Goal: Information Seeking & Learning: Learn about a topic

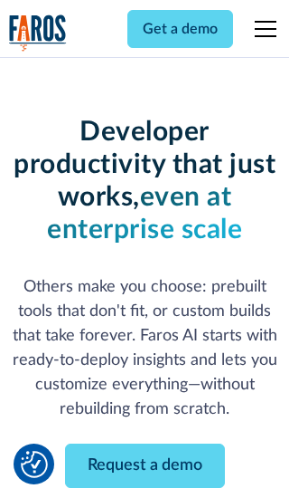
scroll to position [217, 0]
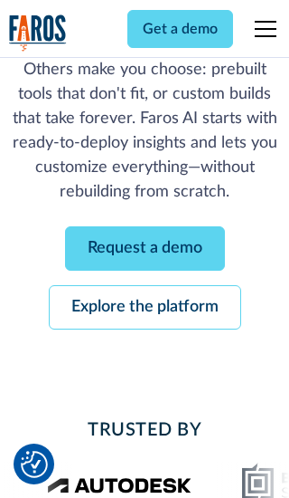
click at [145, 248] on link "Request a demo" at bounding box center [145, 248] width 160 height 44
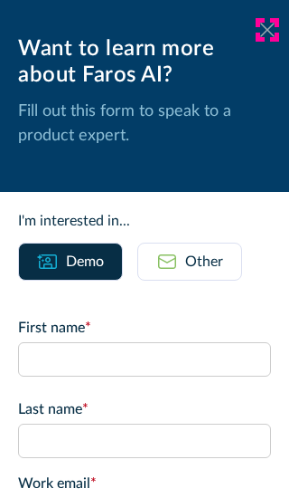
click at [268, 30] on icon at bounding box center [268, 30] width 14 height 14
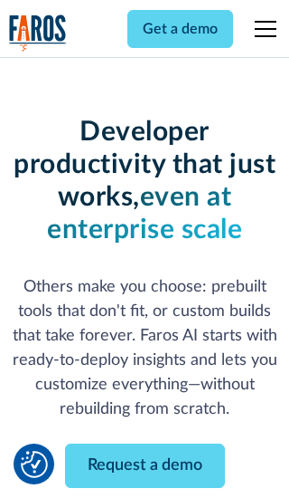
scroll to position [276, 0]
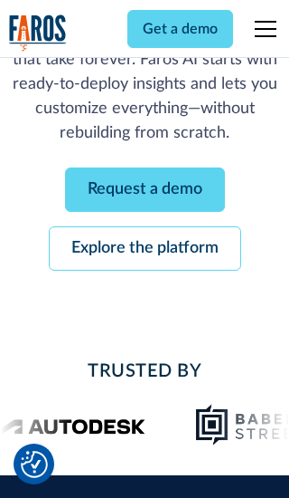
click at [145, 248] on link "Explore the platform" at bounding box center [145, 248] width 193 height 44
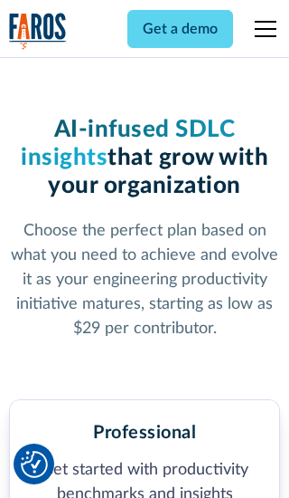
scroll to position [2803, 0]
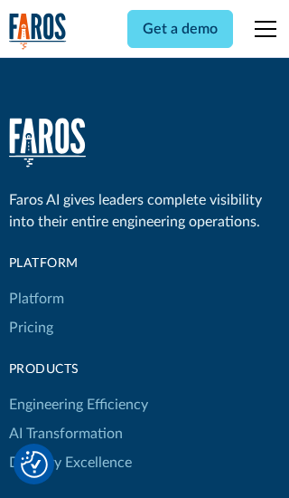
click at [35, 284] on link "Platform" at bounding box center [36, 298] width 55 height 29
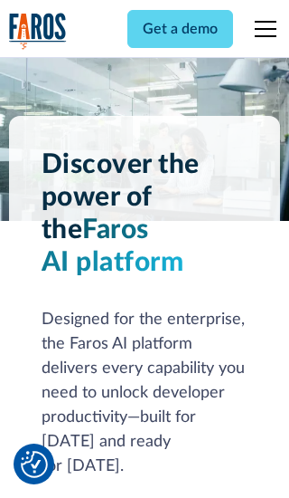
scroll to position [14169, 0]
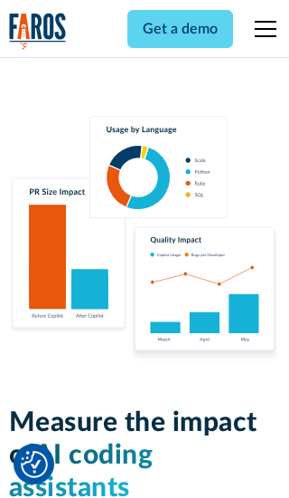
scroll to position [11183, 0]
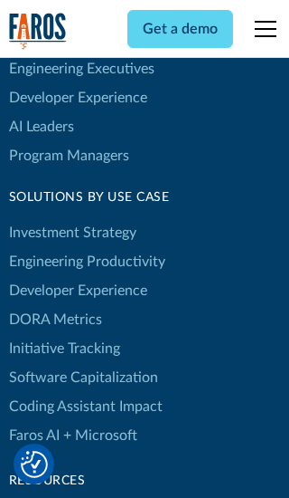
click at [54, 305] on link "DORA Metrics" at bounding box center [55, 319] width 93 height 29
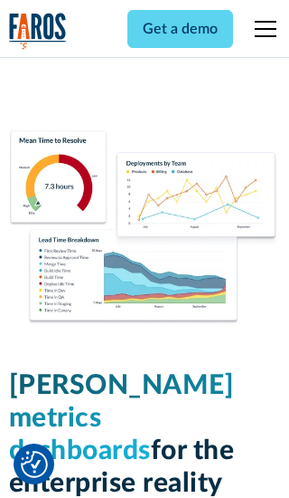
scroll to position [7921, 0]
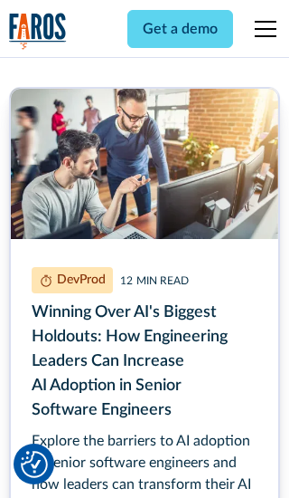
scroll to position [8110, 0]
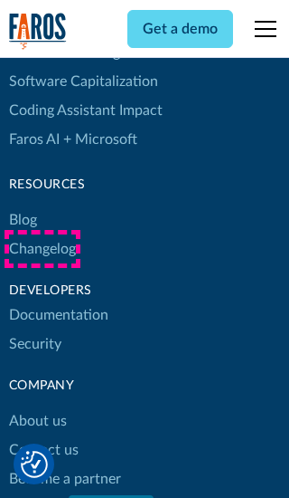
click at [42, 249] on link "Changelog" at bounding box center [42, 248] width 67 height 29
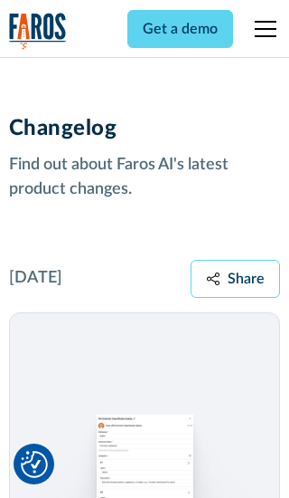
scroll to position [21851, 0]
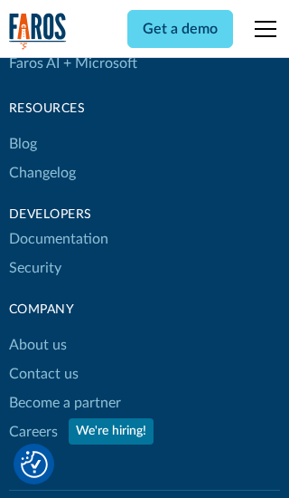
click at [37, 330] on link "About us" at bounding box center [38, 344] width 58 height 29
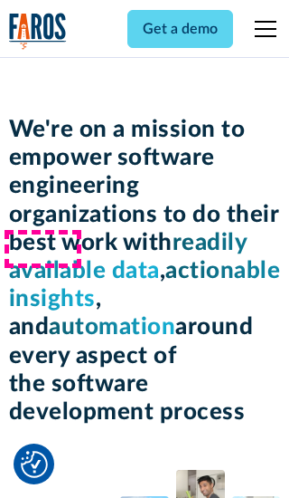
scroll to position [6238, 0]
